Goal: Information Seeking & Learning: Learn about a topic

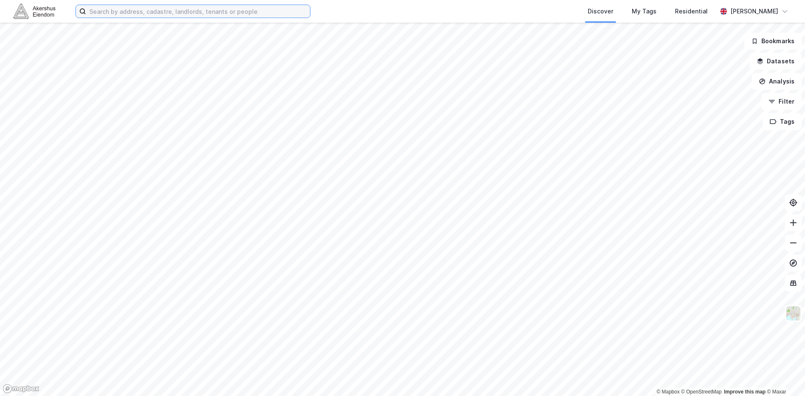
drag, startPoint x: 115, startPoint y: 8, endPoint x: 126, endPoint y: 17, distance: 13.7
click at [120, 12] on input at bounding box center [198, 11] width 224 height 13
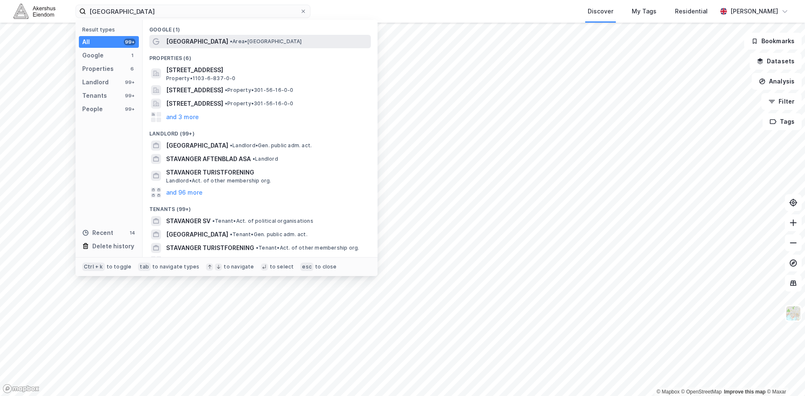
click at [191, 42] on span "[GEOGRAPHIC_DATA]" at bounding box center [197, 42] width 62 height 10
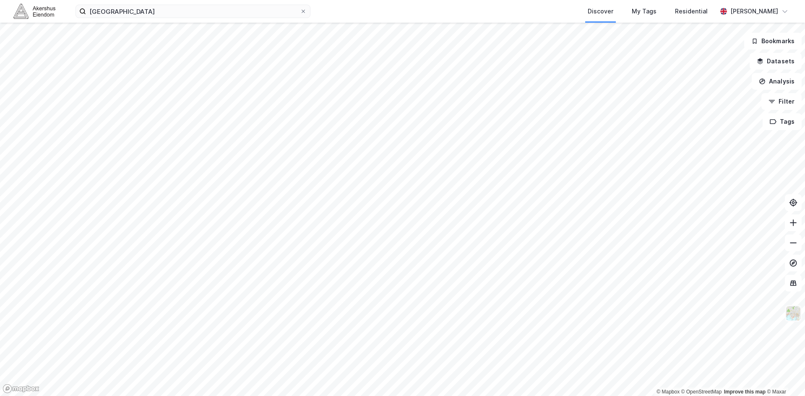
click at [791, 310] on img at bounding box center [794, 313] width 16 height 16
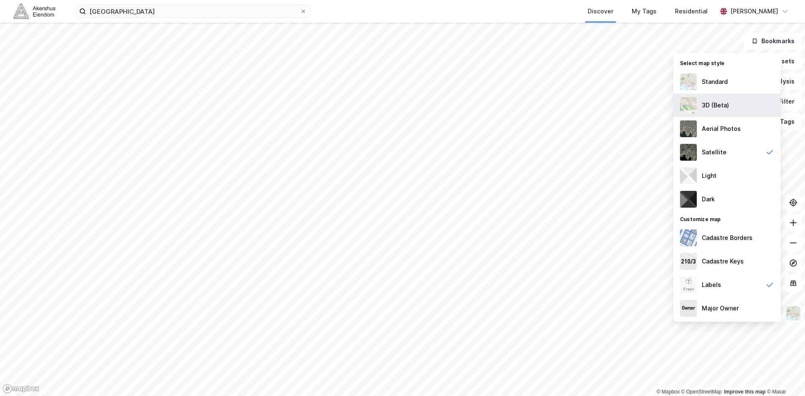
click at [731, 100] on div "3D (Beta)" at bounding box center [726, 105] width 107 height 23
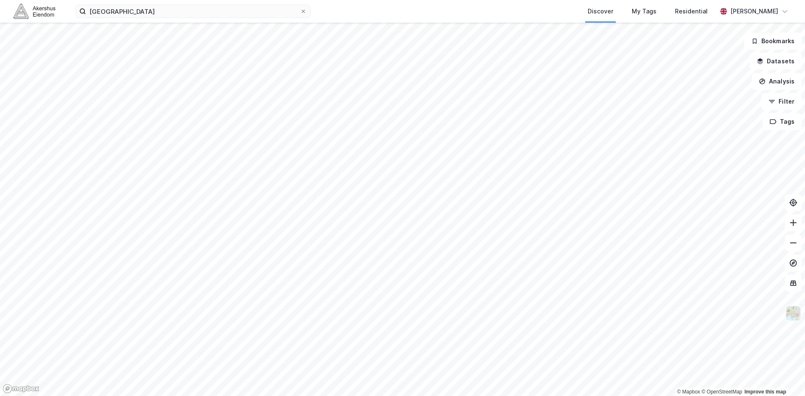
click at [793, 317] on img at bounding box center [794, 313] width 16 height 16
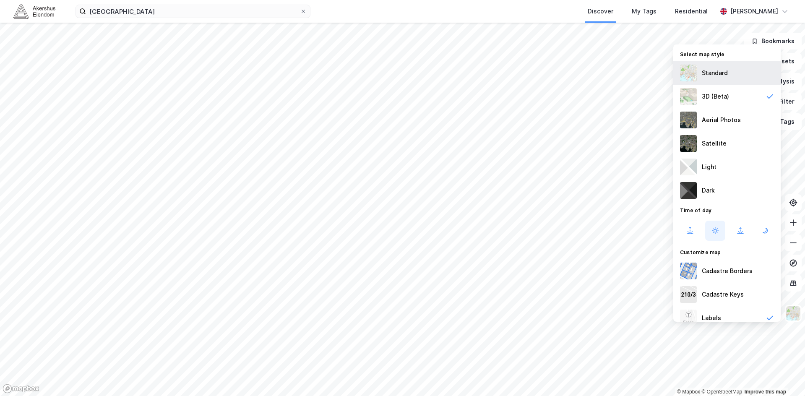
click at [702, 73] on div "Standard" at bounding box center [715, 73] width 26 height 10
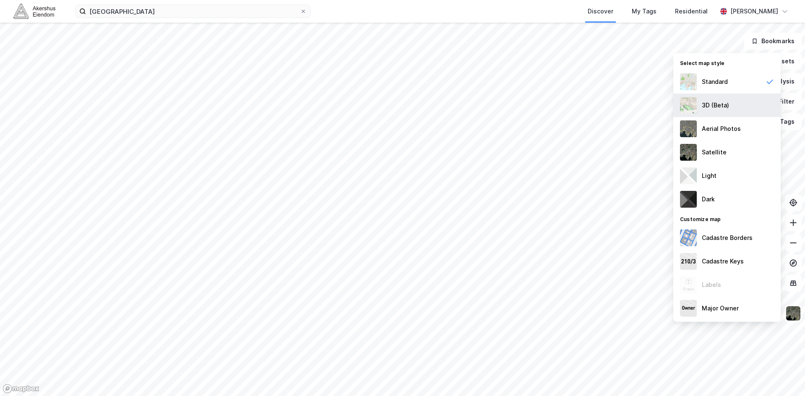
click at [737, 100] on div "3D (Beta)" at bounding box center [726, 105] width 107 height 23
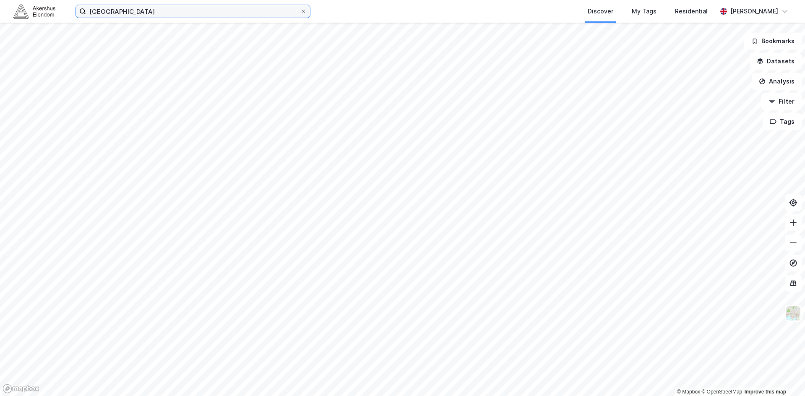
click at [117, 8] on input "[GEOGRAPHIC_DATA]" at bounding box center [193, 11] width 214 height 13
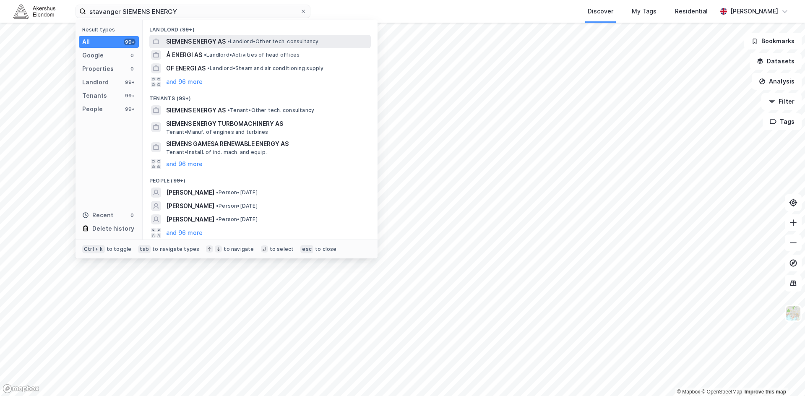
click at [201, 42] on span "SIEMENS ENERGY AS" at bounding box center [196, 42] width 60 height 10
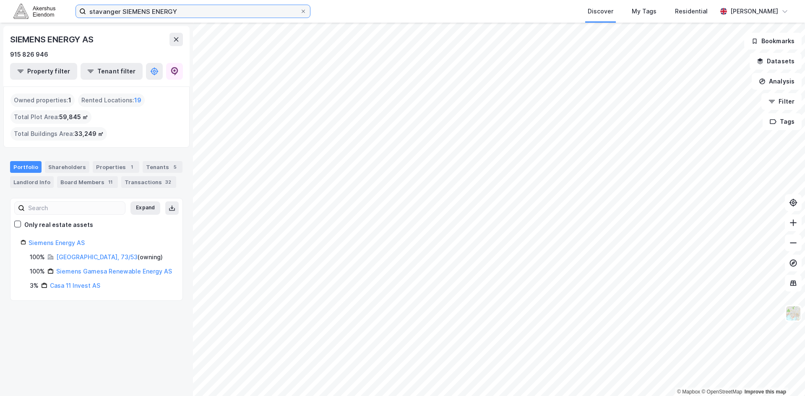
click at [188, 14] on input "stavanger SIEMENS ENERGY" at bounding box center [193, 11] width 214 height 13
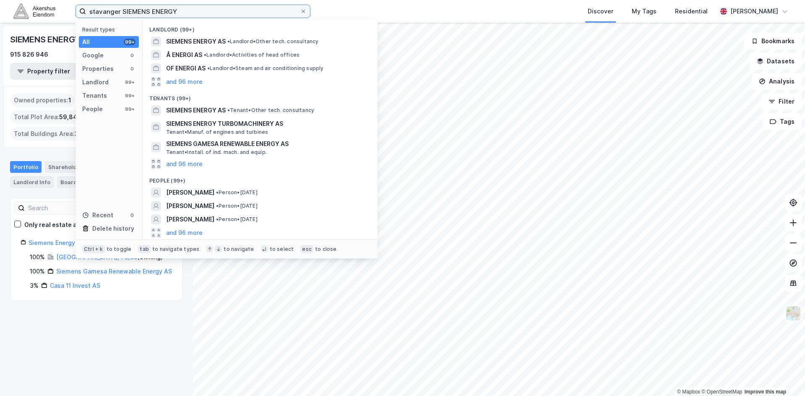
drag, startPoint x: 257, startPoint y: 11, endPoint x: 0, endPoint y: 8, distance: 257.2
click at [0, 8] on html "stavanger SIEMENS ENERGY Result types All 99+ Google 0 Properties 0 Landlord 99…" at bounding box center [402, 198] width 805 height 396
type input "s"
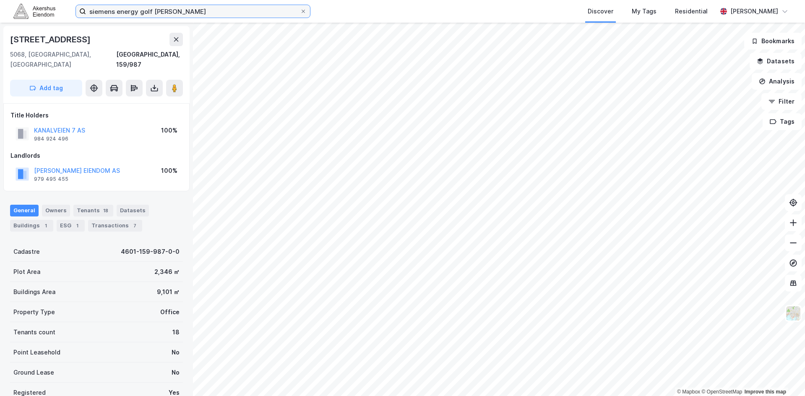
click at [190, 14] on input "siemens energy golf [PERSON_NAME]" at bounding box center [193, 11] width 214 height 13
click at [198, 11] on input "[GEOGRAPHIC_DATA]" at bounding box center [193, 11] width 214 height 13
drag, startPoint x: 199, startPoint y: 11, endPoint x: 141, endPoint y: 7, distance: 58.5
click at [140, 7] on input "[GEOGRAPHIC_DATA]" at bounding box center [193, 11] width 214 height 13
drag, startPoint x: 149, startPoint y: 8, endPoint x: 13, endPoint y: 3, distance: 136.5
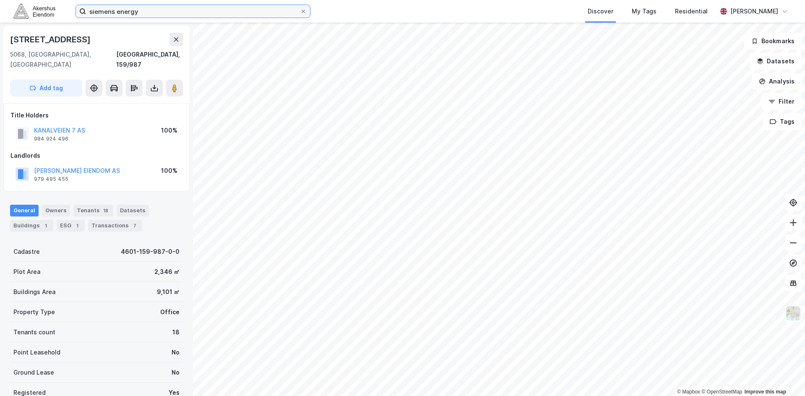
click at [13, 3] on div "siemens energy Discover My Tags Residential [PERSON_NAME]" at bounding box center [402, 11] width 805 height 23
type input "Siemens energy"
